Goal: Transaction & Acquisition: Book appointment/travel/reservation

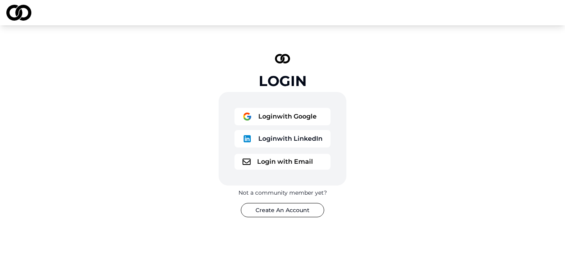
click at [273, 117] on button "Login with Google" at bounding box center [283, 116] width 96 height 17
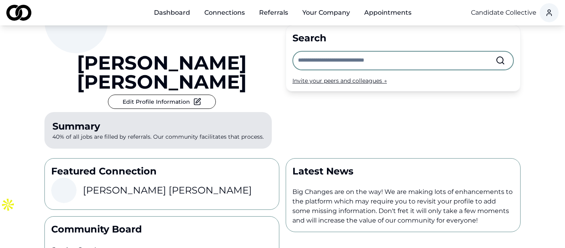
scroll to position [35, 0]
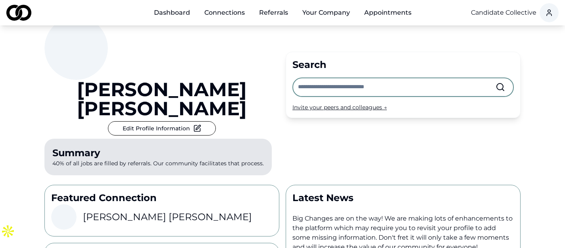
click at [339, 82] on input "text" at bounding box center [397, 86] width 198 height 17
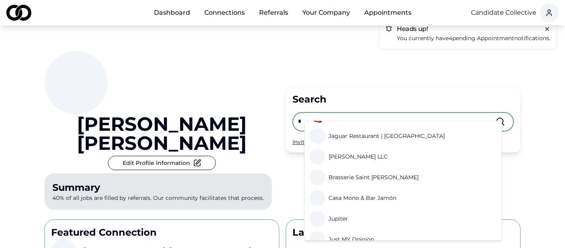
scroll to position [607, 0]
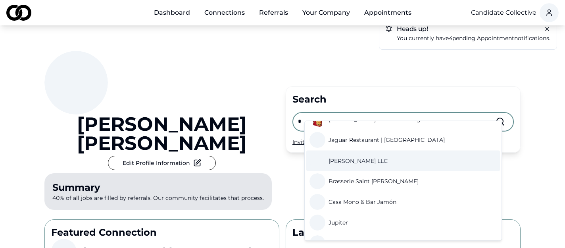
type input "*"
click at [273, 99] on div "[PERSON_NAME] Edit Profile Information Summary 40% of all jobs are filled by re…" at bounding box center [161, 132] width 235 height 162
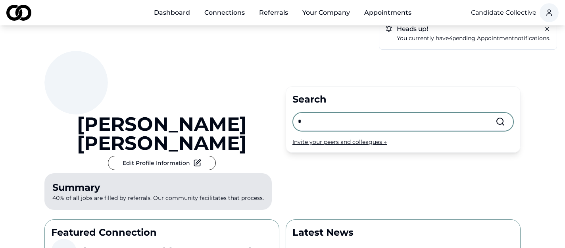
click at [312, 113] on input "*" at bounding box center [397, 121] width 198 height 17
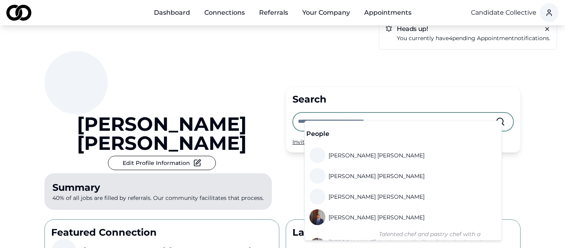
scroll to position [44, 0]
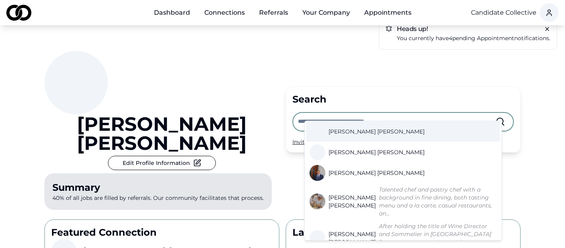
click at [297, 138] on div "Invite your peers and colleagues →" at bounding box center [403, 142] width 221 height 8
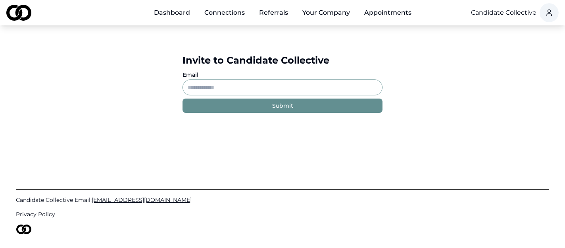
click at [175, 13] on link "Dashboard" at bounding box center [172, 13] width 49 height 16
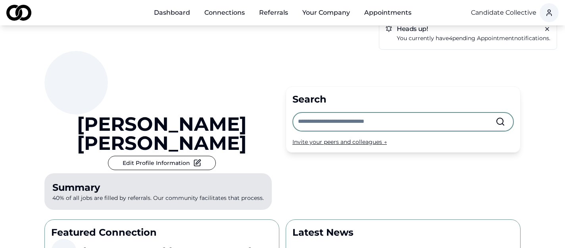
click at [321, 115] on input "text" at bounding box center [397, 121] width 198 height 17
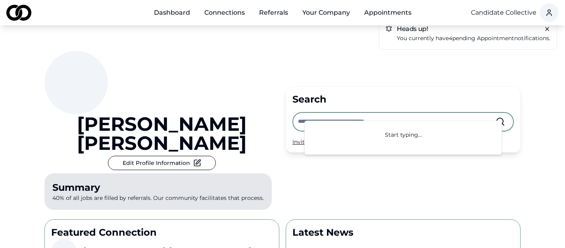
click at [258, 122] on div "[PERSON_NAME] Edit Profile Information Summary 40% of all jobs are filled by re…" at bounding box center [161, 132] width 235 height 162
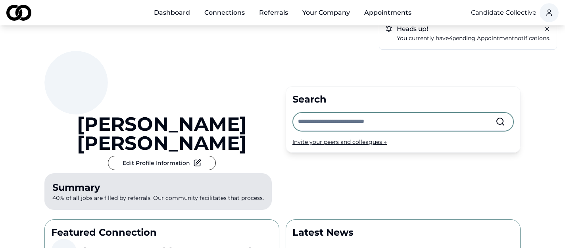
click at [333, 138] on div "Invite your peers and colleagues →" at bounding box center [403, 142] width 221 height 8
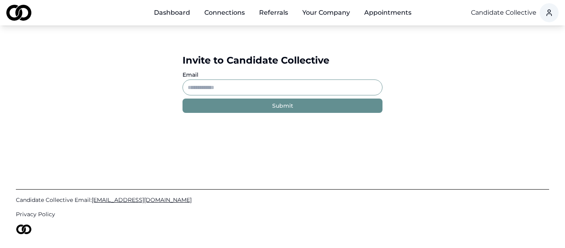
click at [203, 84] on input "Email" at bounding box center [283, 87] width 200 height 16
click at [179, 16] on link "Dashboard" at bounding box center [172, 13] width 49 height 16
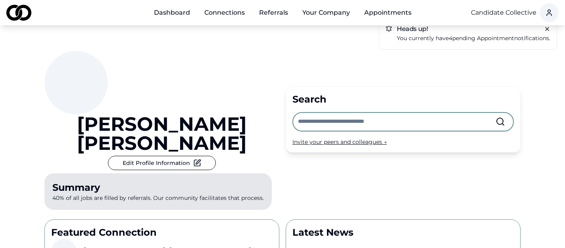
click at [233, 17] on link "Connections" at bounding box center [224, 13] width 53 height 16
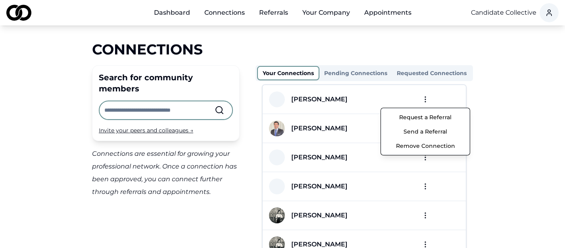
click at [424, 98] on html "Dashboard Connections Referrals Your Company Appointments Candidate Collective …" at bounding box center [282, 124] width 565 height 248
click at [350, 125] on html "Dashboard Connections Referrals Your Company Appointments Candidate Collective …" at bounding box center [282, 124] width 565 height 248
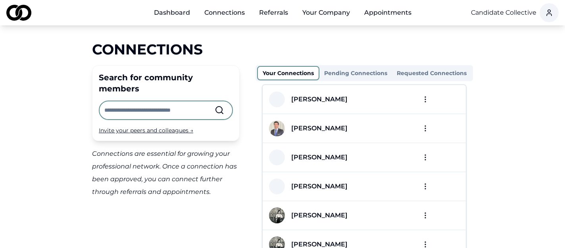
click at [424, 128] on html "Dashboard Connections Referrals Your Company Appointments Candidate Collective …" at bounding box center [282, 124] width 565 height 248
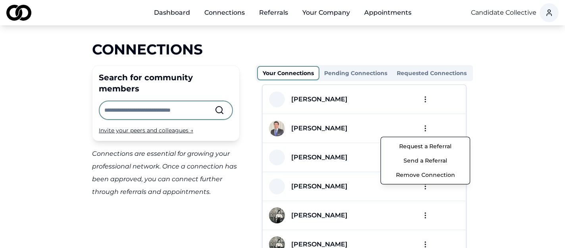
click at [426, 158] on button "Send a Referral" at bounding box center [425, 160] width 85 height 14
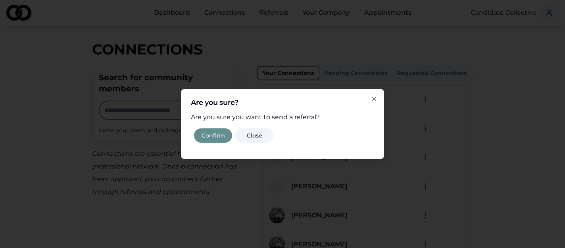
click at [225, 135] on button "Confirm" at bounding box center [213, 135] width 38 height 14
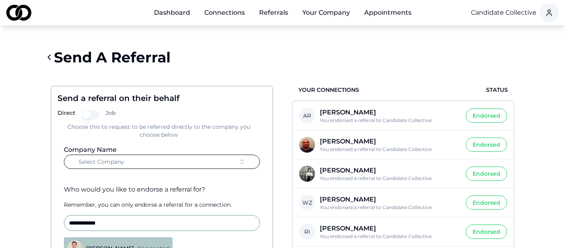
click at [191, 158] on button "Select Company" at bounding box center [162, 161] width 196 height 14
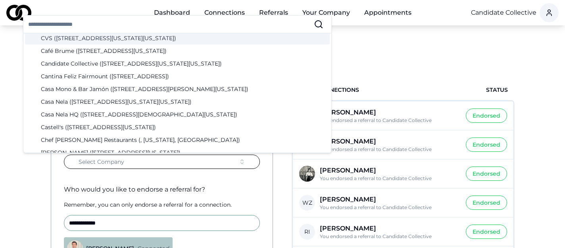
scroll to position [376, 0]
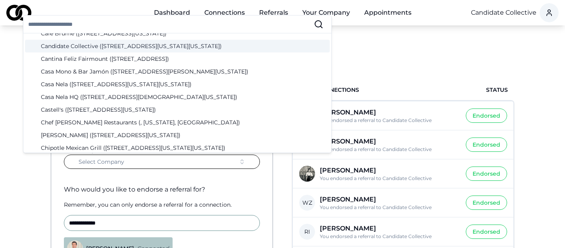
click at [122, 46] on div "Candidate Collective ([STREET_ADDRESS][US_STATE][US_STATE])" at bounding box center [177, 46] width 305 height 13
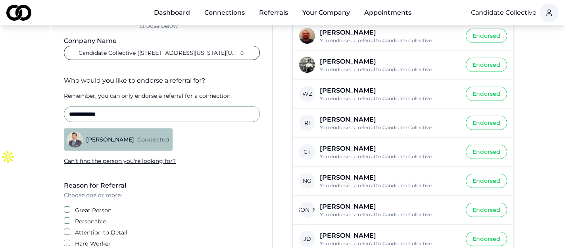
scroll to position [115, 0]
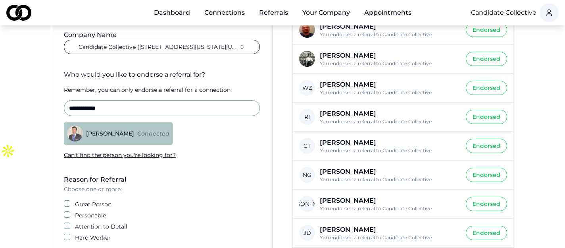
click at [67, 215] on button "Personable" at bounding box center [67, 214] width 6 height 6
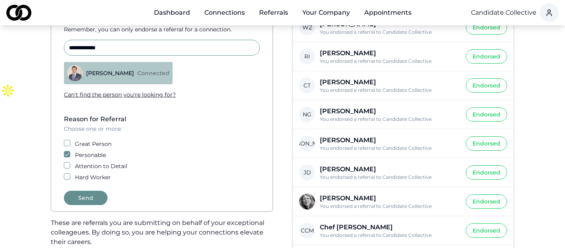
scroll to position [201, 0]
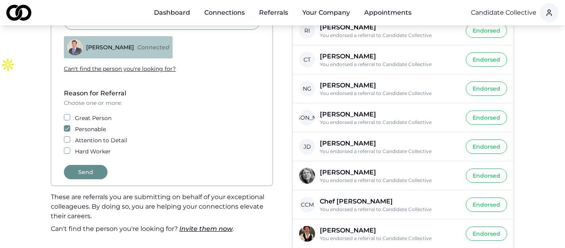
click at [68, 140] on button "Attention to Detail" at bounding box center [67, 139] width 6 height 6
click at [64, 152] on button "Hard Worker" at bounding box center [67, 150] width 6 height 6
click at [68, 118] on button "Great Person" at bounding box center [67, 117] width 6 height 6
click at [92, 170] on button "Send" at bounding box center [86, 172] width 44 height 14
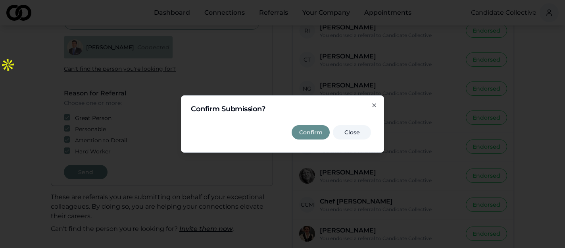
click at [306, 130] on button "Confirm" at bounding box center [311, 132] width 38 height 14
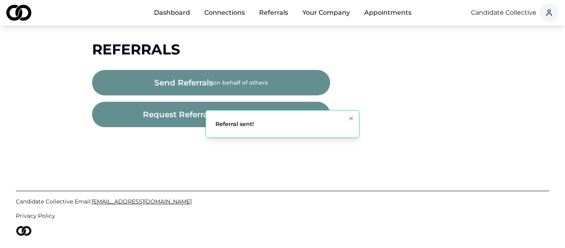
click at [323, 11] on button "Your Company" at bounding box center [326, 13] width 60 height 16
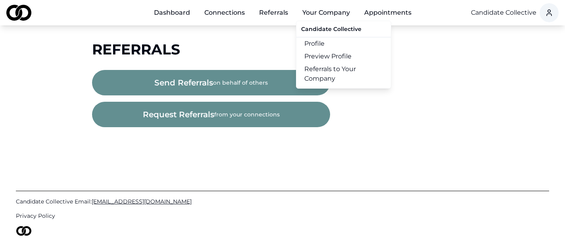
click at [323, 43] on link "Profile" at bounding box center [343, 43] width 94 height 13
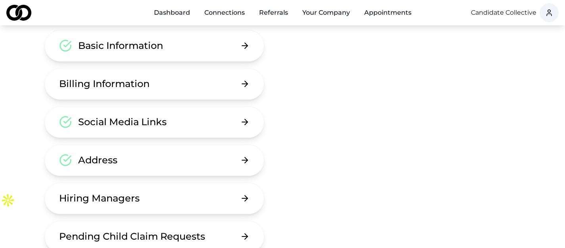
scroll to position [83, 0]
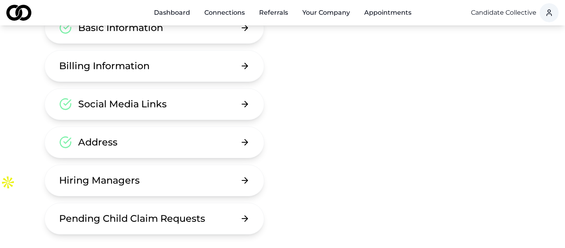
click at [216, 178] on button "Hiring Managers" at bounding box center [154, 180] width 220 height 32
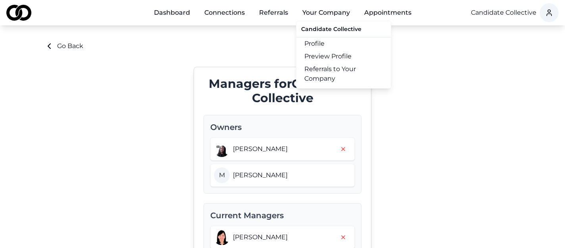
click at [315, 15] on button "Your Company" at bounding box center [326, 13] width 60 height 16
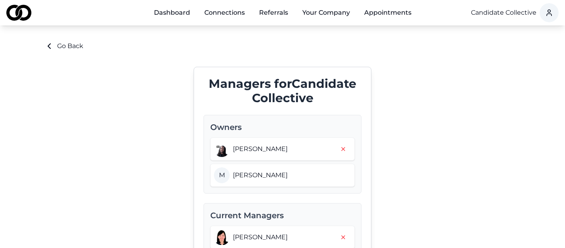
click at [315, 15] on button "Your Company" at bounding box center [326, 13] width 60 height 16
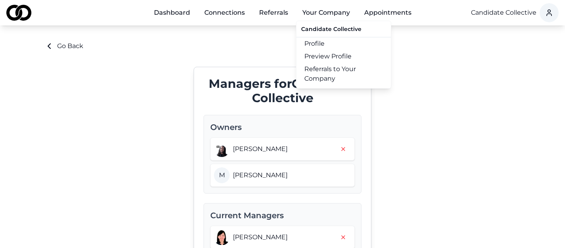
click at [329, 65] on link "Referrals to Your Company" at bounding box center [343, 74] width 94 height 22
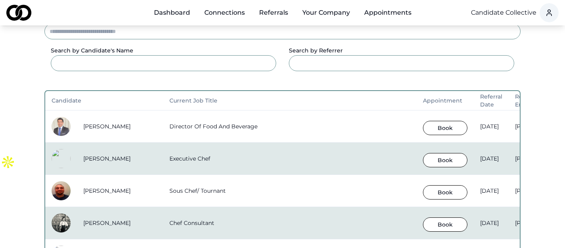
scroll to position [118, 0]
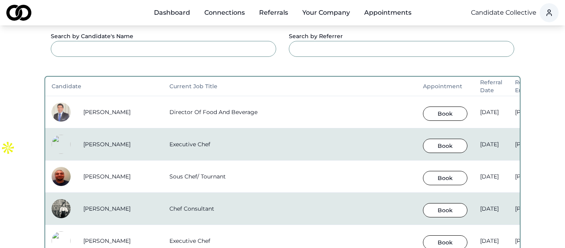
click at [437, 115] on button "Book" at bounding box center [445, 113] width 44 height 14
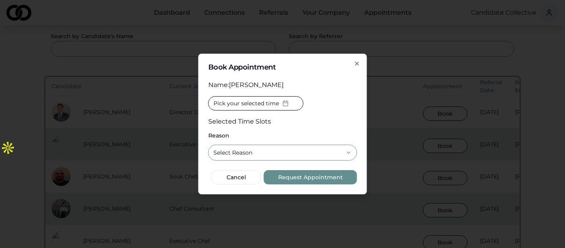
click at [273, 153] on button "Select Reason" at bounding box center [282, 152] width 149 height 16
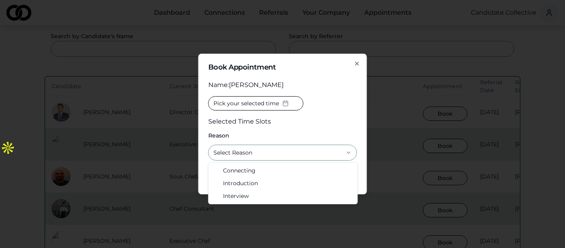
click at [258, 103] on span "Pick your selected time" at bounding box center [246, 103] width 65 height 8
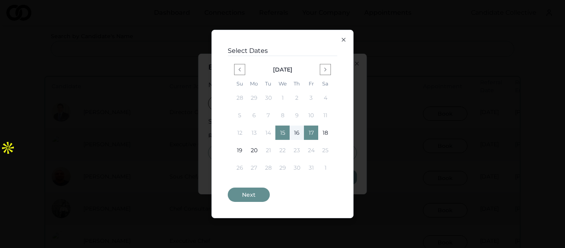
click at [342, 40] on icon "button" at bounding box center [344, 40] width 6 height 6
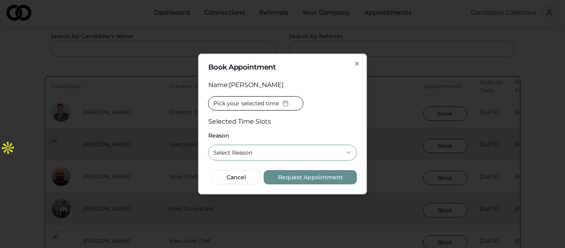
click at [356, 64] on icon "button" at bounding box center [357, 63] width 6 height 6
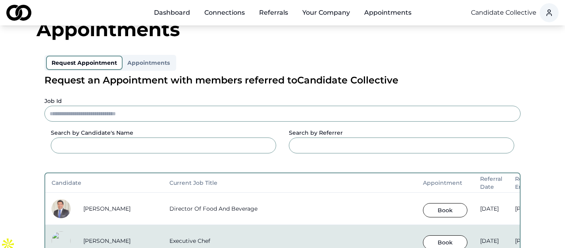
scroll to position [0, 0]
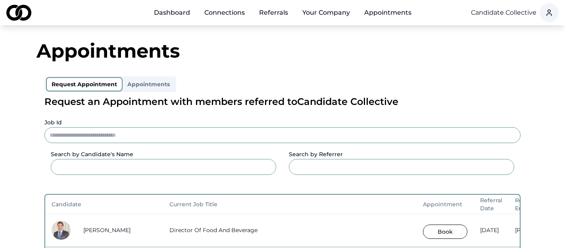
click at [181, 16] on link "Dashboard" at bounding box center [172, 13] width 49 height 16
